Goal: Task Accomplishment & Management: Use online tool/utility

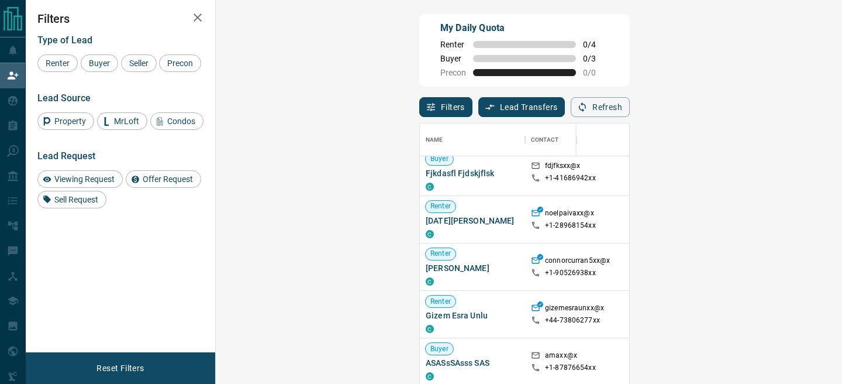
scroll to position [340, 0]
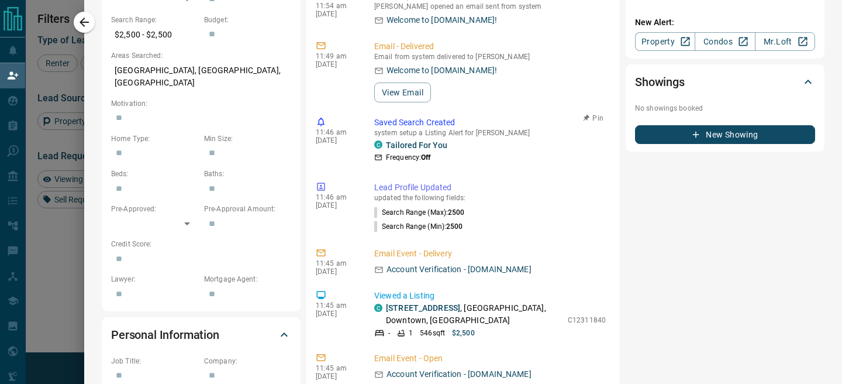
scroll to position [0, 0]
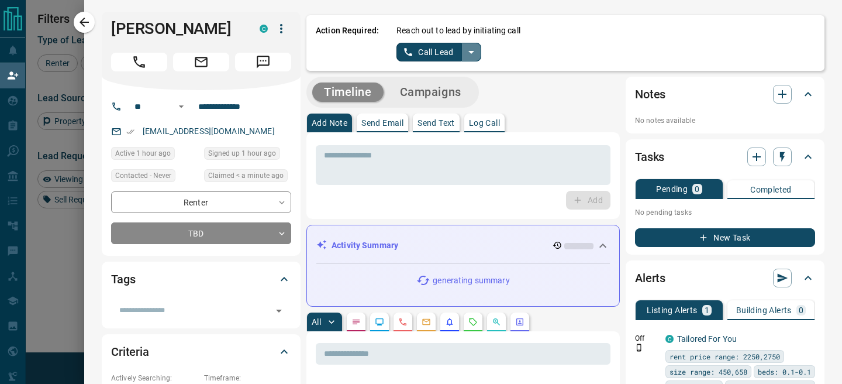
click at [473, 58] on icon "split button" at bounding box center [471, 52] width 14 height 14
click at [434, 87] on li "Log Manual Call" at bounding box center [438, 93] width 71 height 18
click at [416, 56] on button "Log Manual Call" at bounding box center [434, 52] width 77 height 19
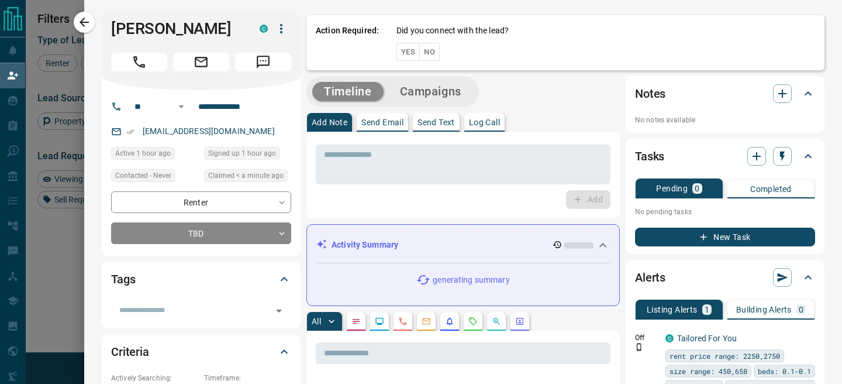
click at [416, 56] on button "Yes" at bounding box center [407, 52] width 23 height 18
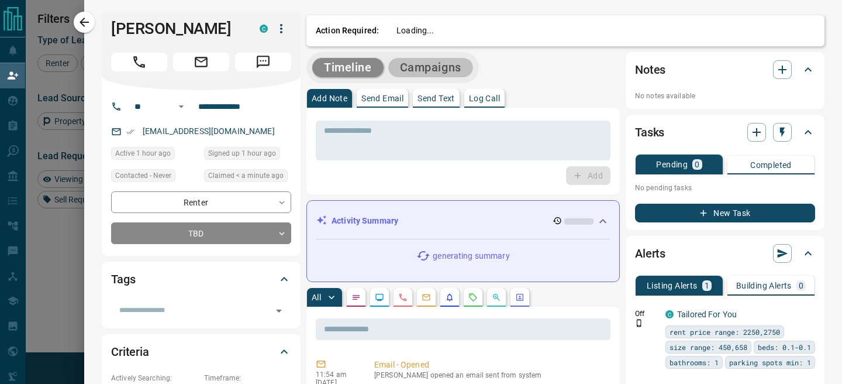
click at [430, 61] on button "Campaigns" at bounding box center [430, 67] width 85 height 19
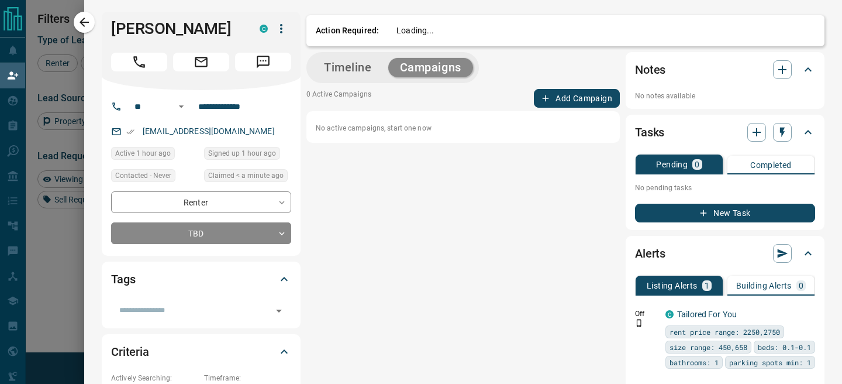
click at [369, 64] on button "Timeline" at bounding box center [347, 67] width 71 height 19
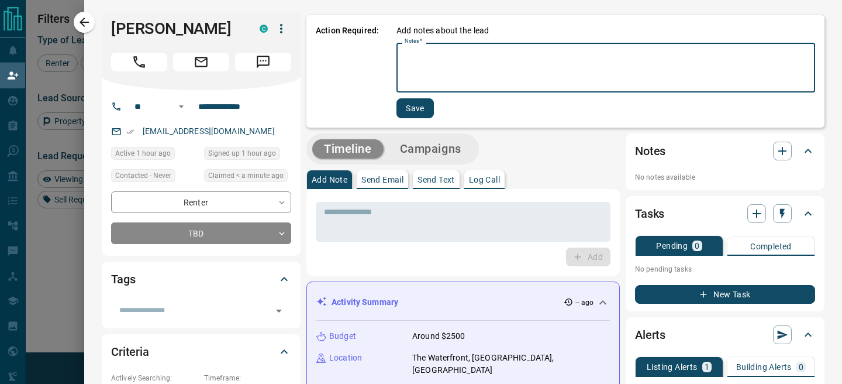
click at [420, 62] on textarea "Notes   *" at bounding box center [606, 68] width 402 height 40
type textarea "**"
click at [418, 107] on button "Save" at bounding box center [413, 108] width 37 height 20
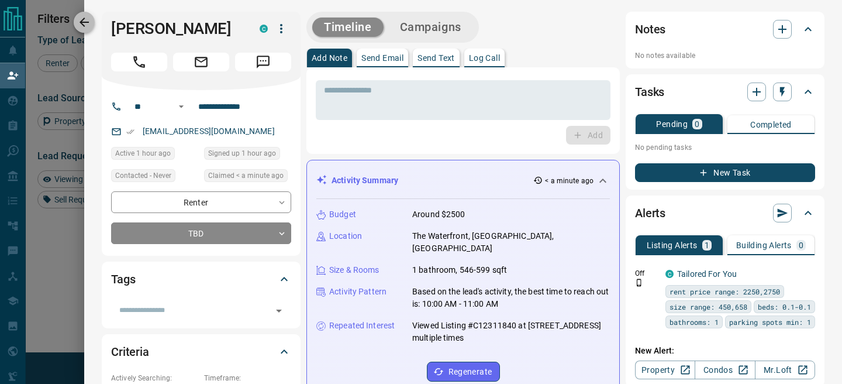
click at [85, 19] on icon "button" at bounding box center [84, 22] width 14 height 14
